Goal: Check status: Check status

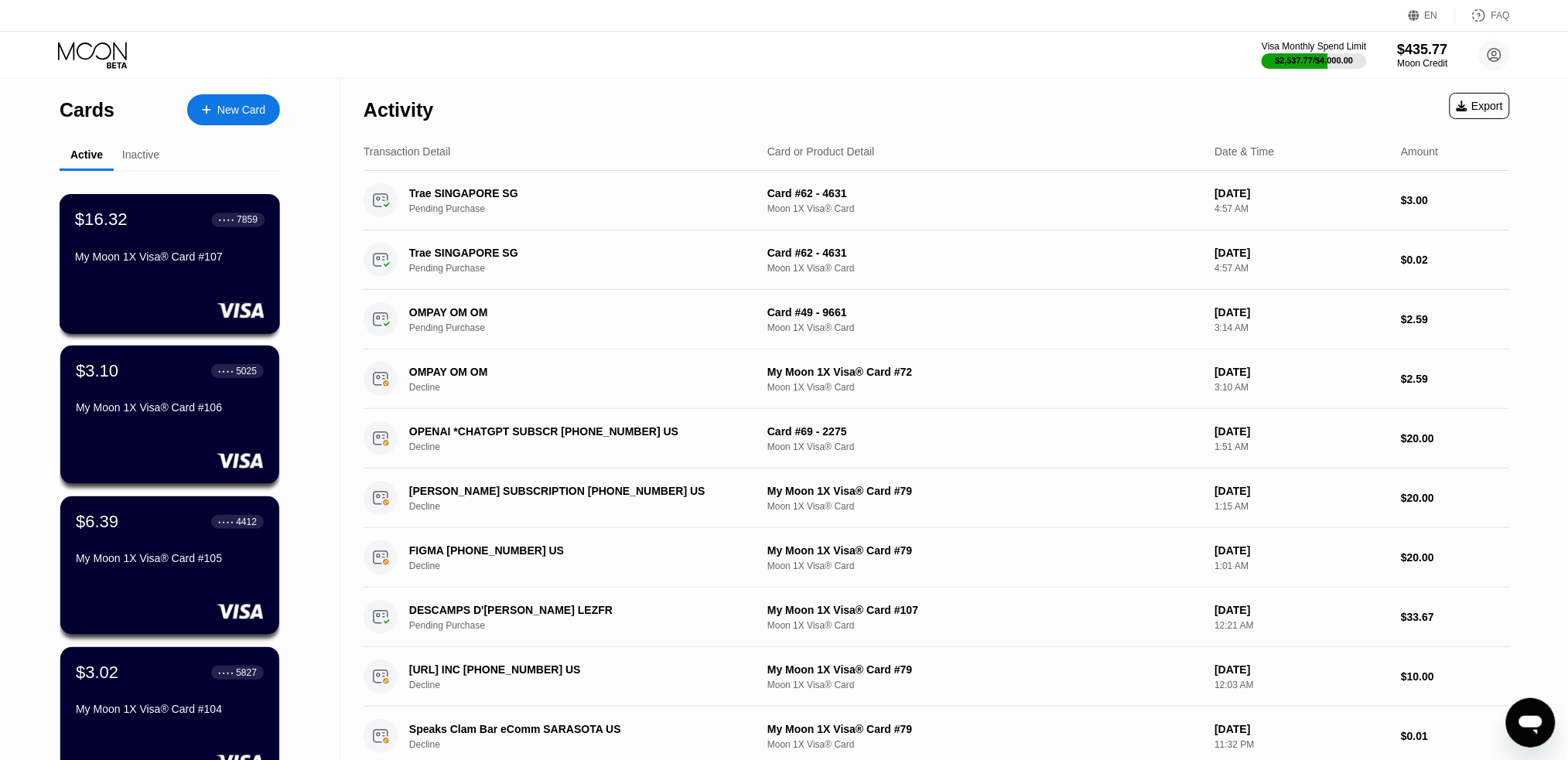
click at [120, 252] on div "$16.32 ● ● ● ● 7859 My Moon 1X Visa® Card #107" at bounding box center [170, 239] width 189 height 60
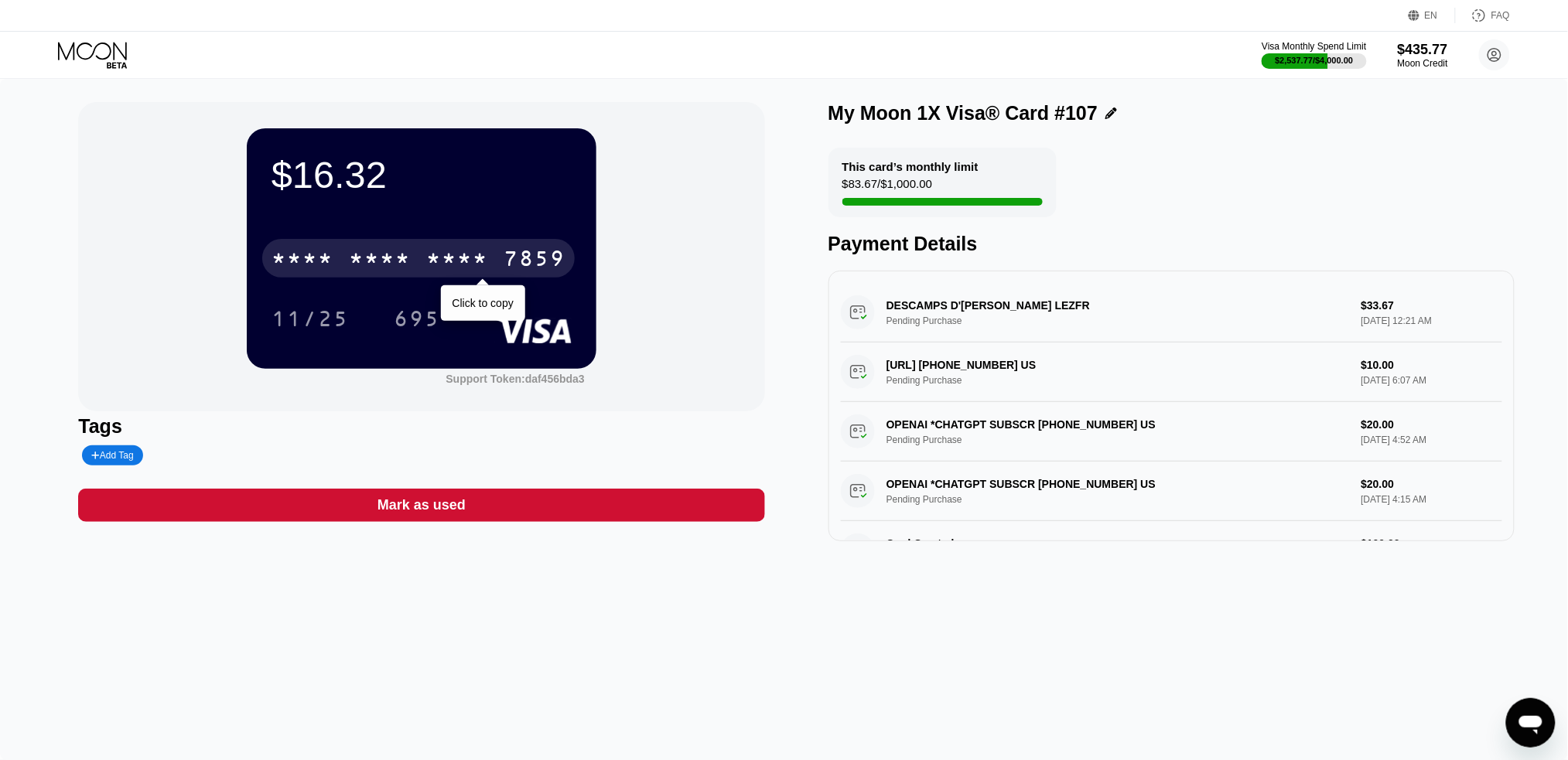
click at [384, 262] on div "* * * *" at bounding box center [379, 260] width 62 height 25
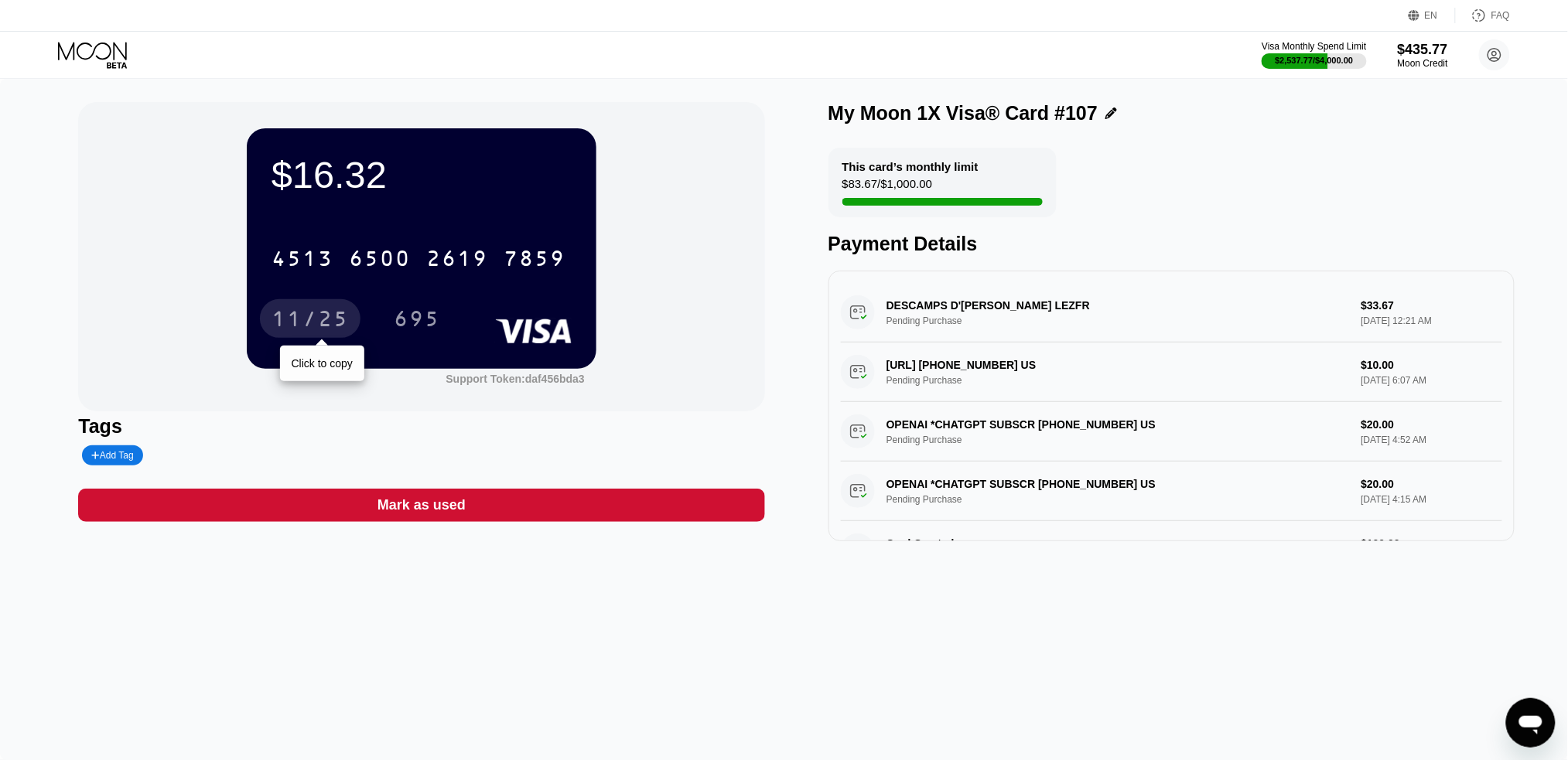
click at [316, 321] on div "11/25" at bounding box center [310, 321] width 78 height 25
click at [426, 315] on div "695" at bounding box center [417, 321] width 46 height 25
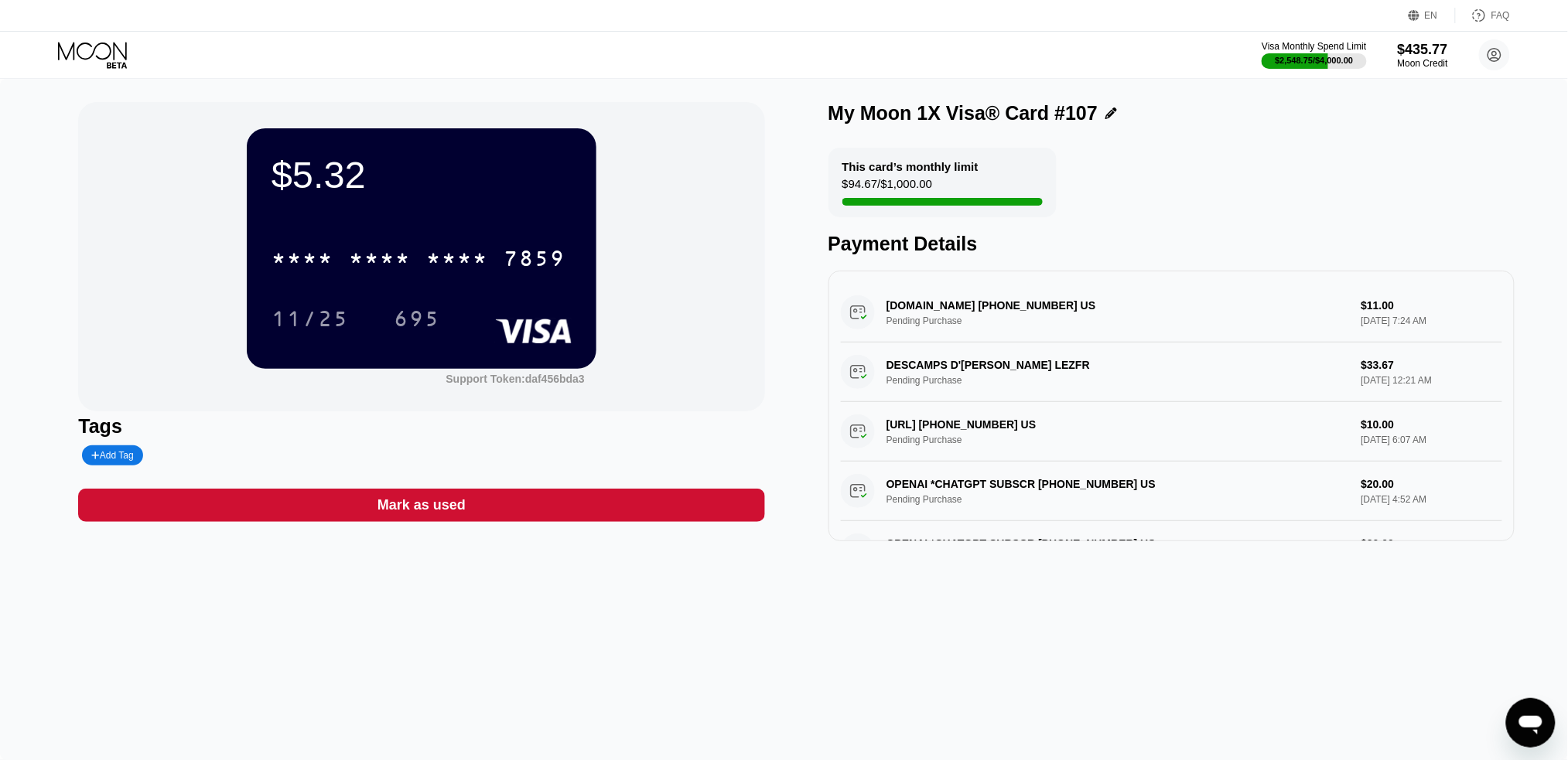
click at [842, 153] on div "This card’s monthly limit $94.67 / $1,000.00" at bounding box center [943, 183] width 228 height 70
